Goal: Transaction & Acquisition: Purchase product/service

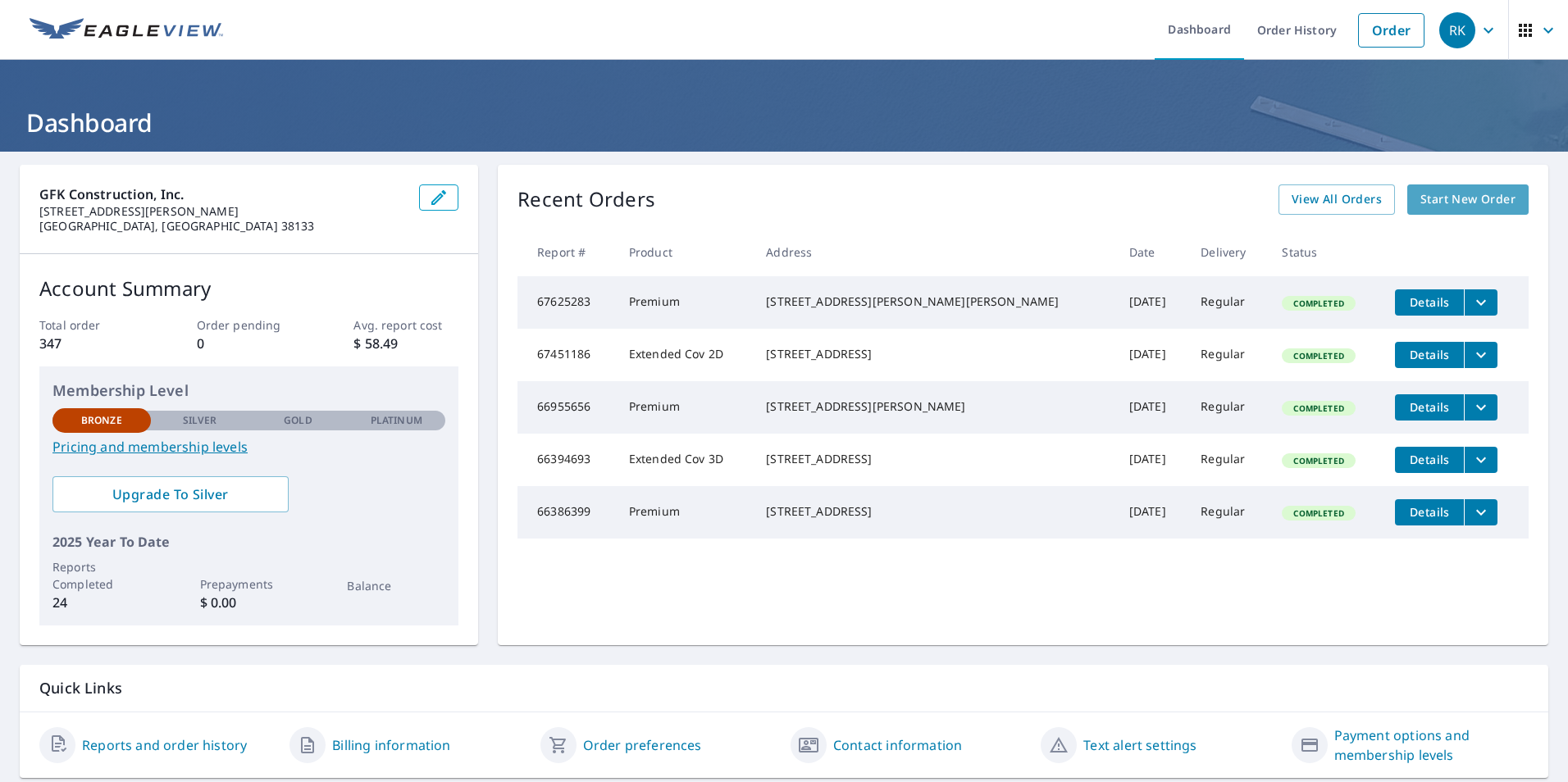
click at [1454, 204] on span "Start New Order" at bounding box center [1468, 199] width 95 height 20
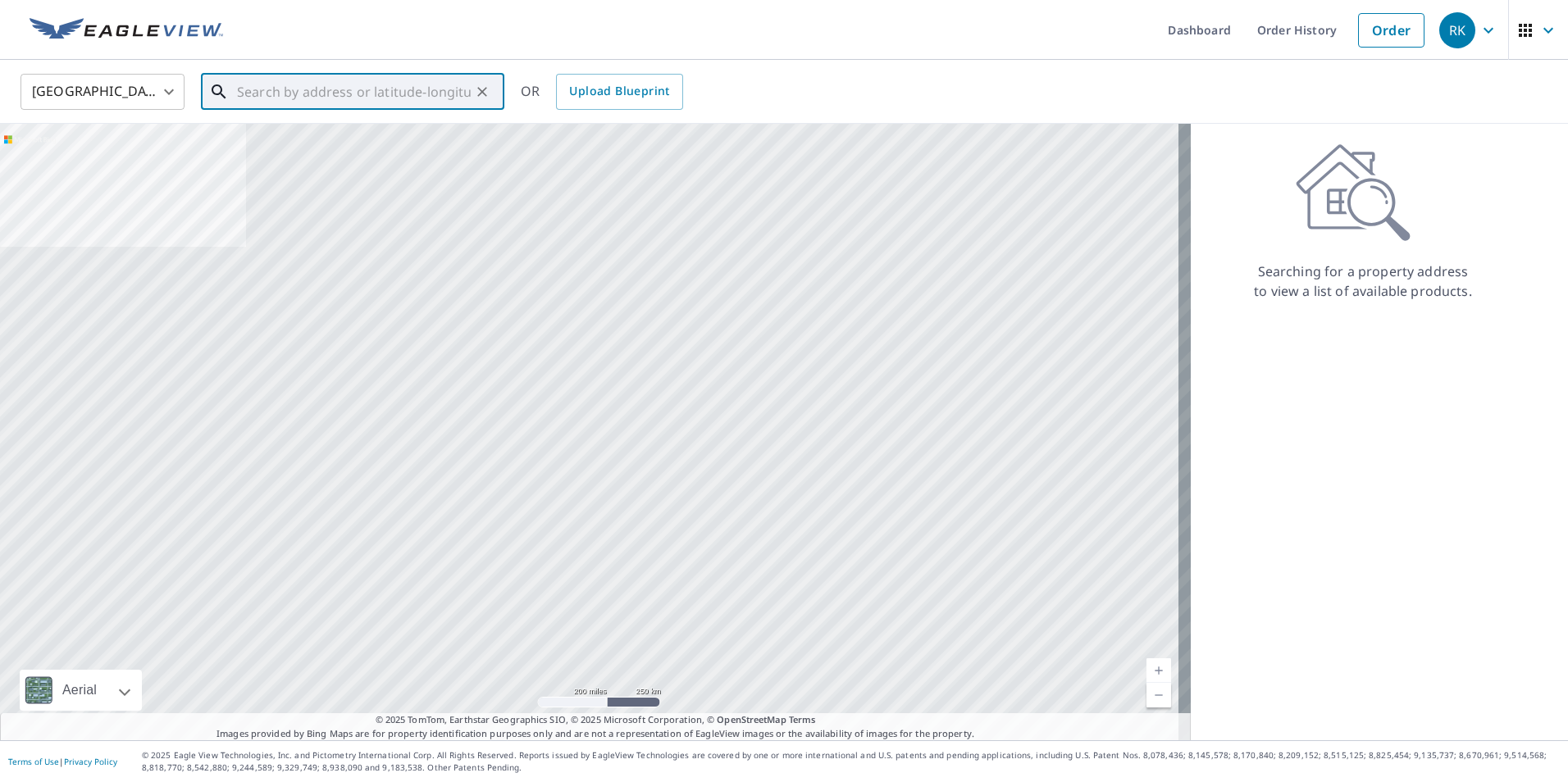
click at [402, 97] on input "text" at bounding box center [354, 92] width 234 height 46
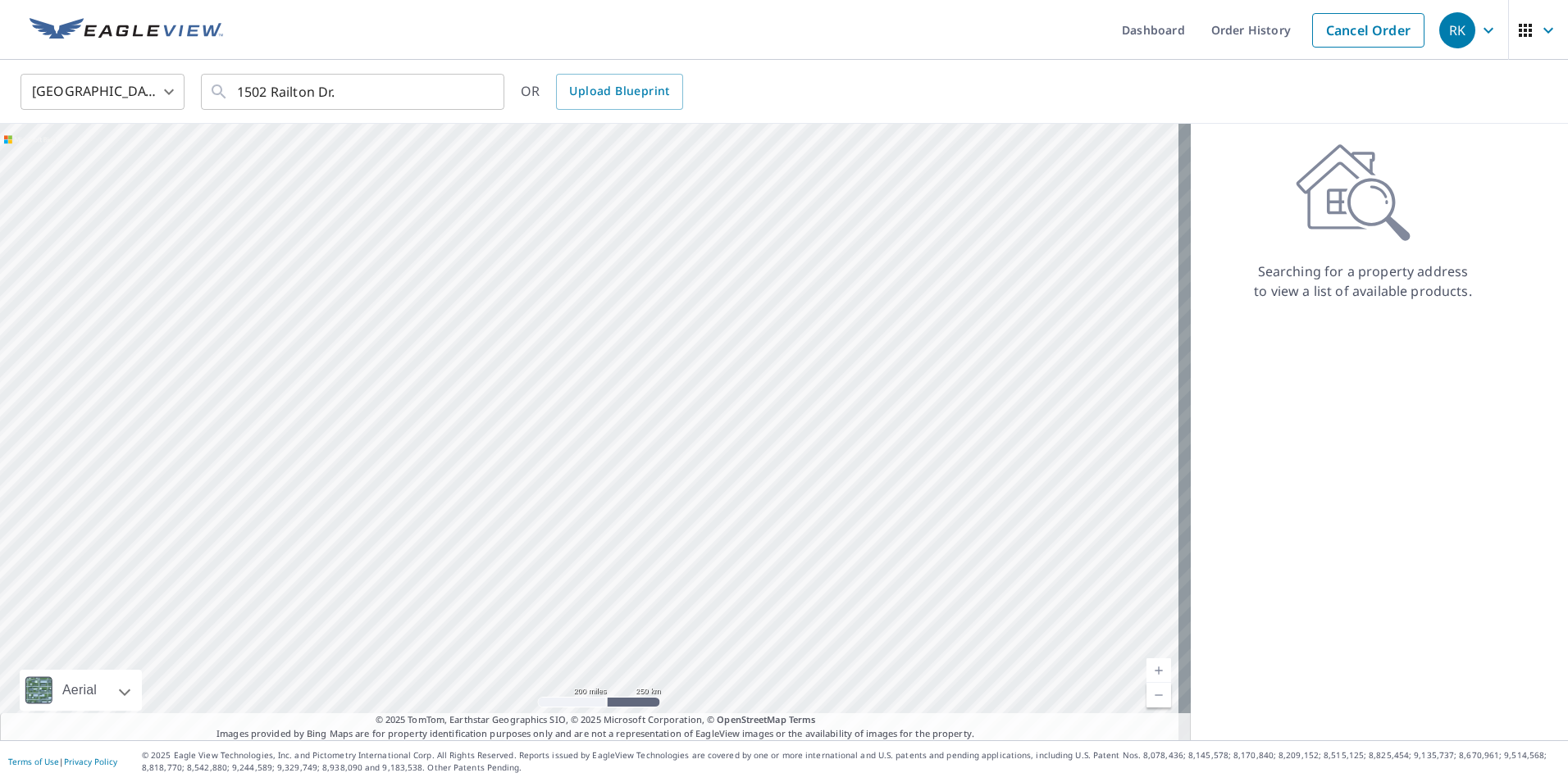
click at [885, 77] on div "United States [GEOGRAPHIC_DATA] ​ 1502 Railton Dr. ​ OR Upload Blueprint" at bounding box center [778, 92] width 1540 height 39
click at [382, 95] on input "1502 Railton Dr." at bounding box center [354, 92] width 234 height 46
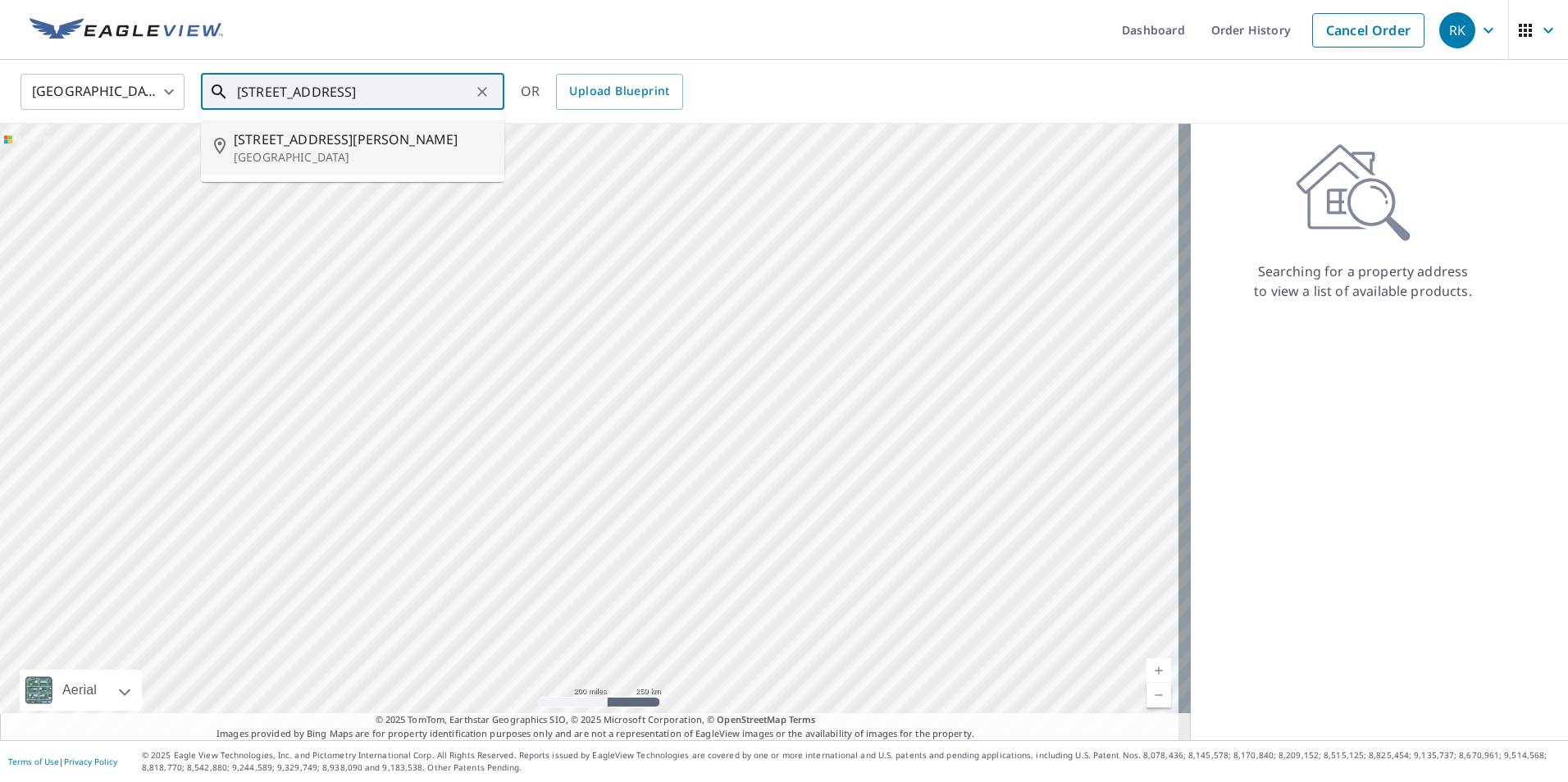
click at [336, 151] on p "[GEOGRAPHIC_DATA]" at bounding box center [362, 157] width 258 height 17
type input "[STREET_ADDRESS][PERSON_NAME]"
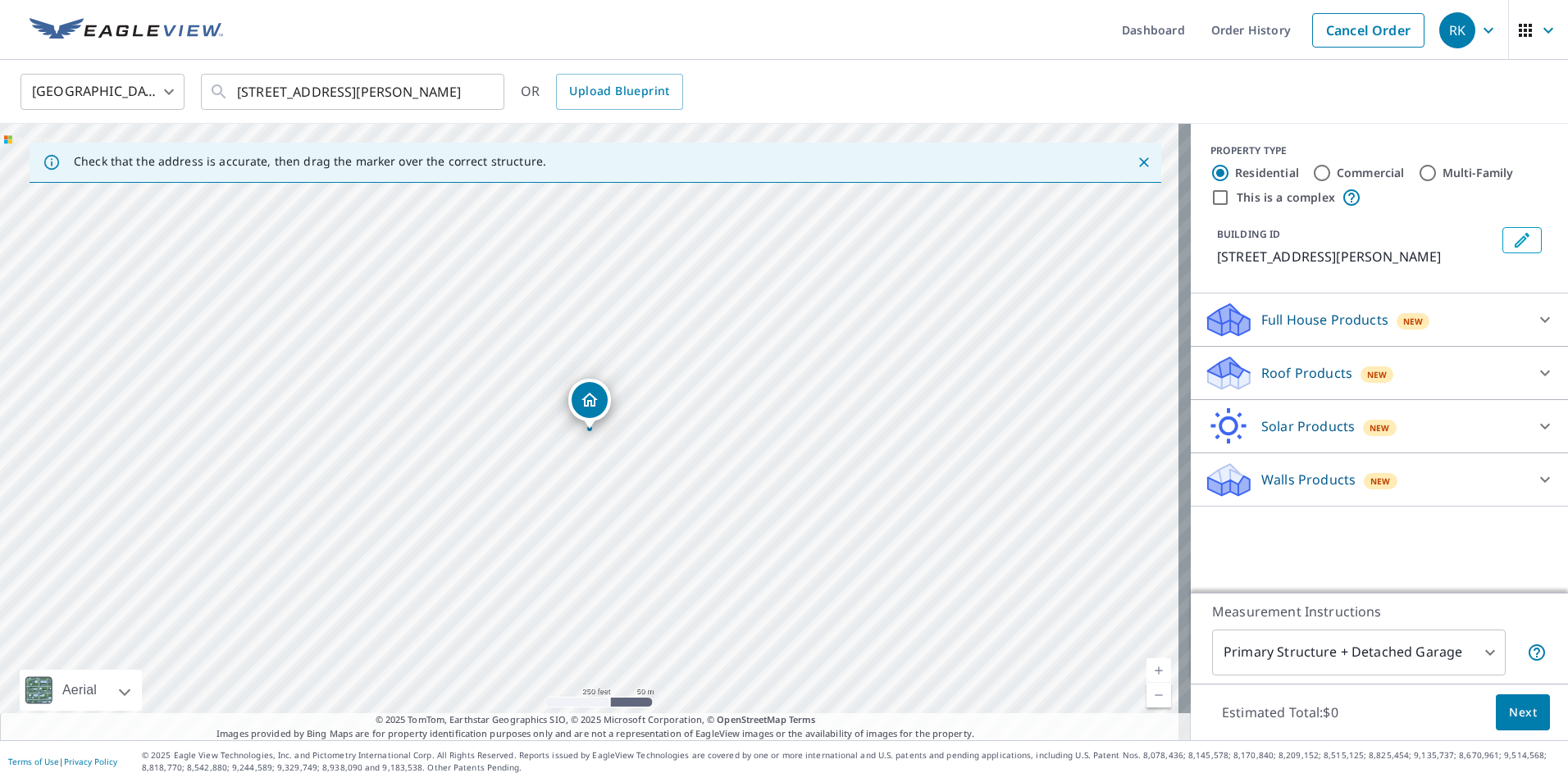
click at [1344, 371] on div "Roof Products New" at bounding box center [1364, 374] width 322 height 39
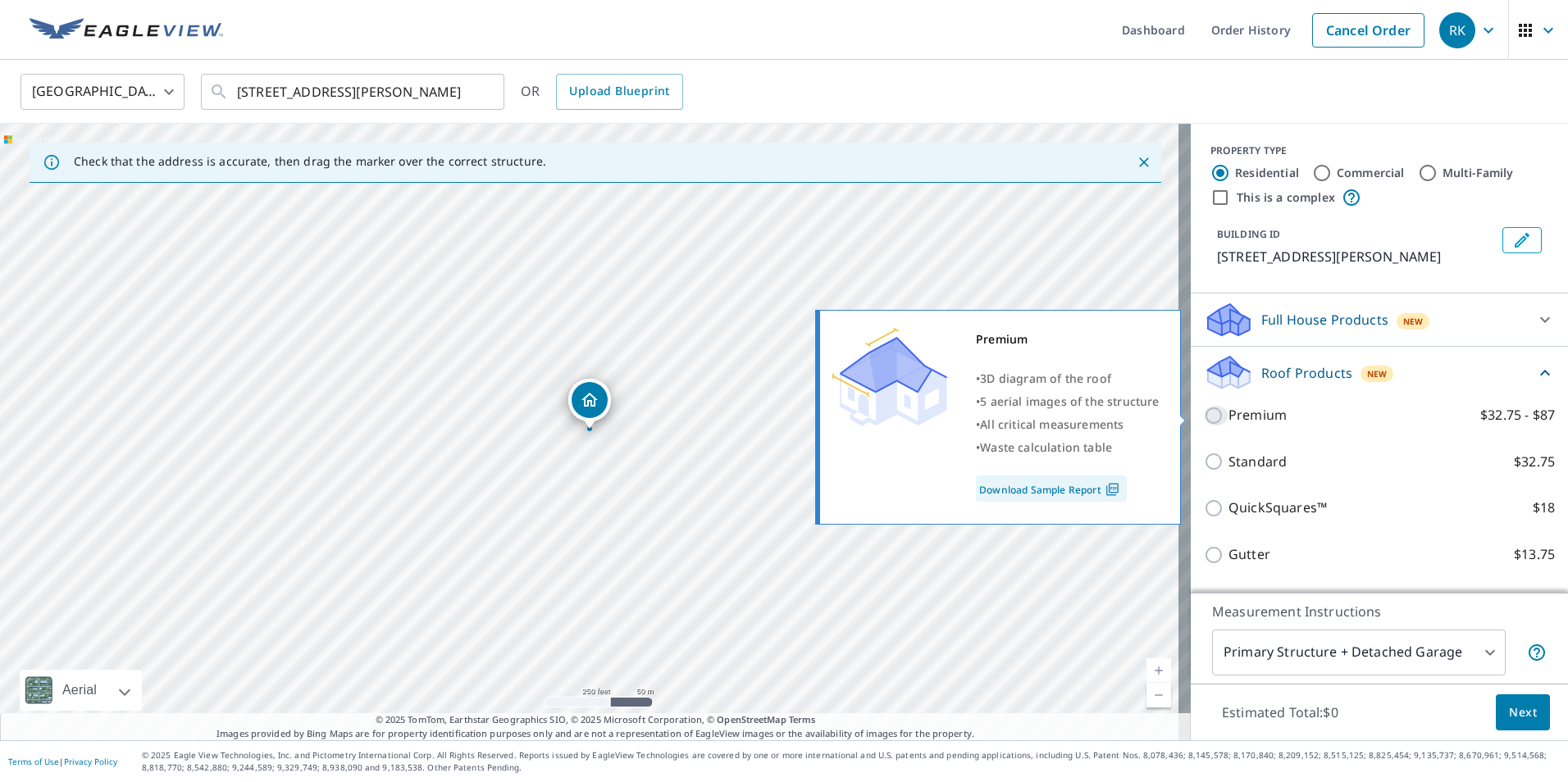
click at [1204, 419] on input "Premium $32.75 - $87" at bounding box center [1216, 415] width 25 height 19
checkbox input "true"
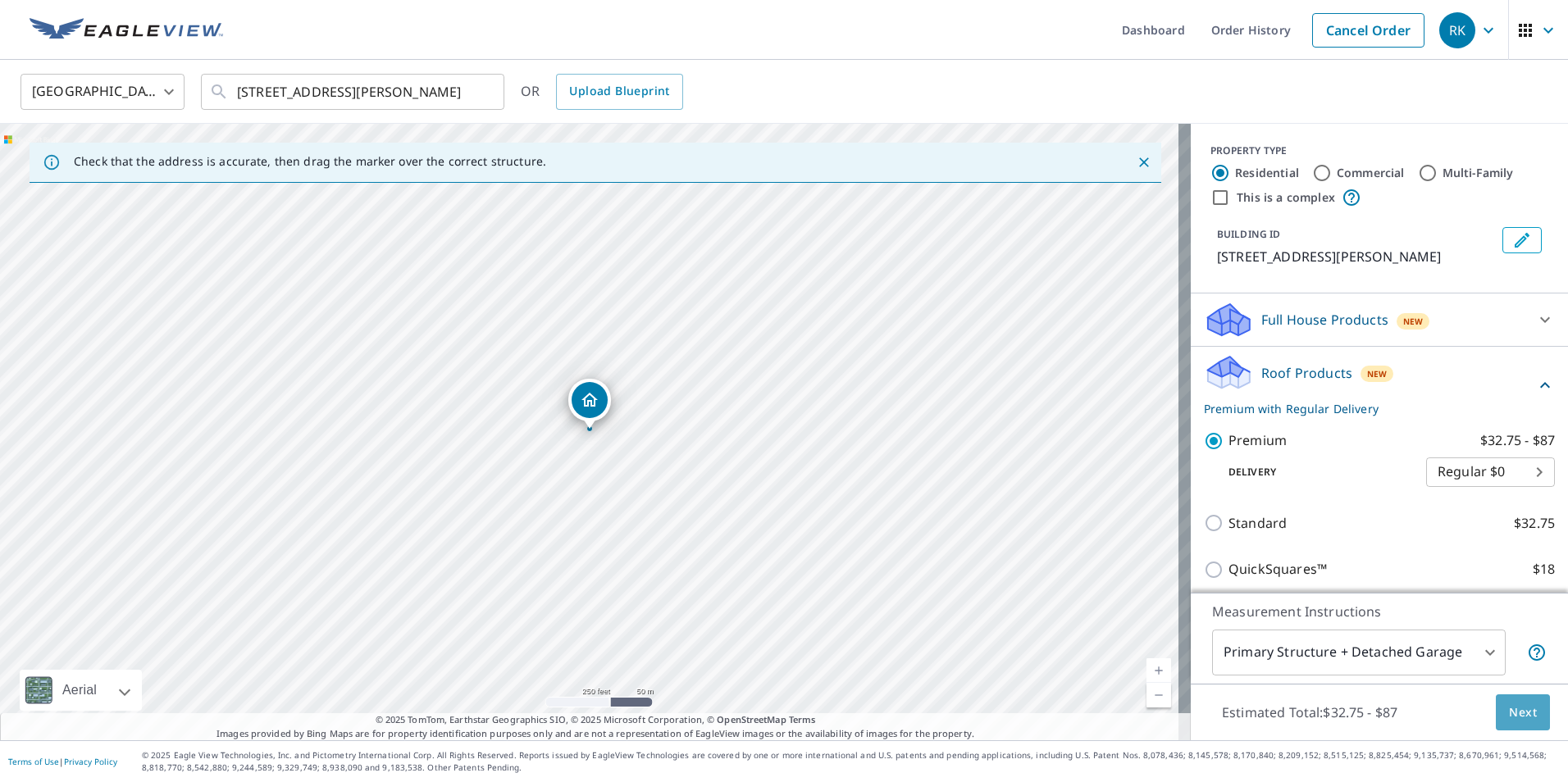
click at [1509, 710] on span "Next" at bounding box center [1523, 712] width 28 height 20
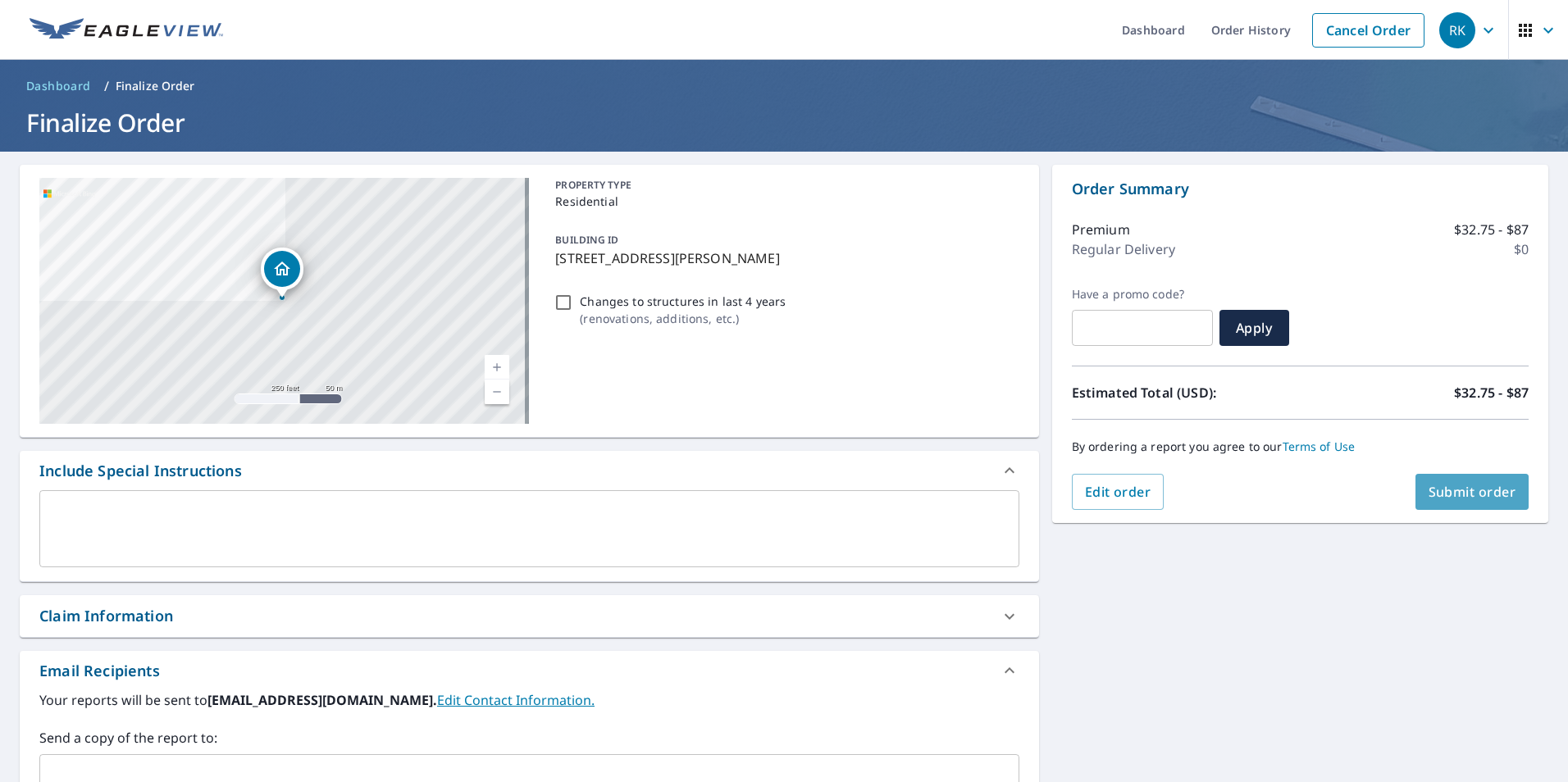
click at [1444, 493] on span "Submit order" at bounding box center [1473, 492] width 88 height 18
checkbox input "true"
